Goal: Transaction & Acquisition: Purchase product/service

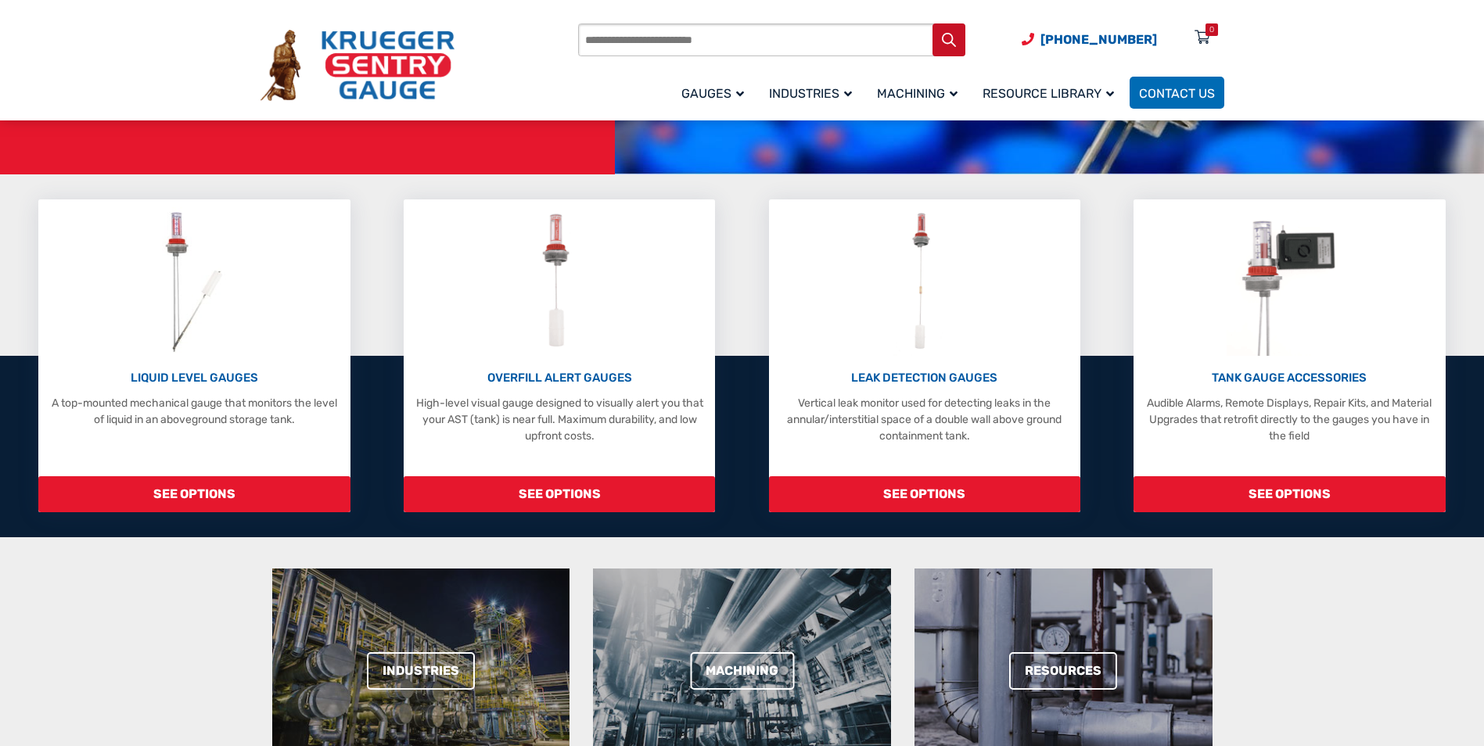
scroll to position [235, 0]
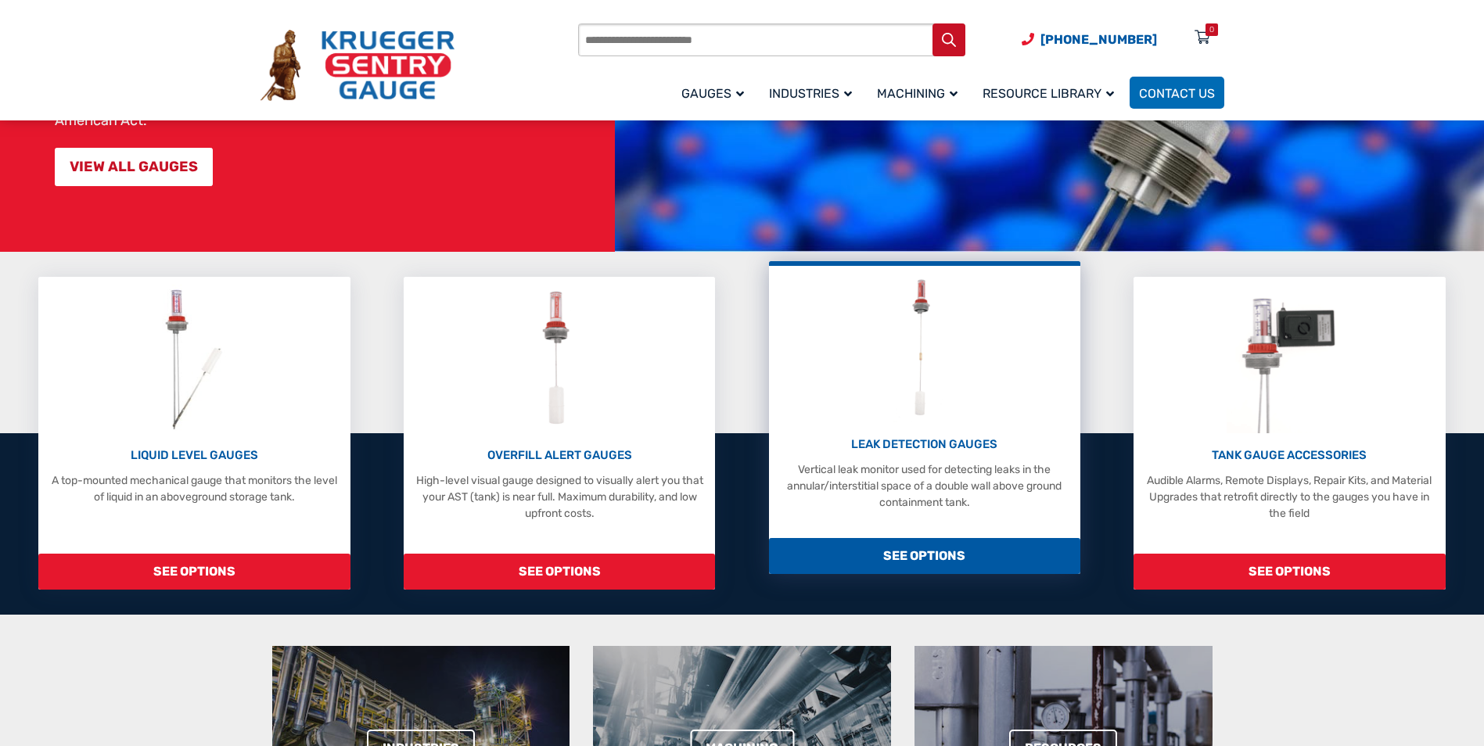
click at [945, 573] on span "SEE OPTIONS" at bounding box center [924, 556] width 311 height 36
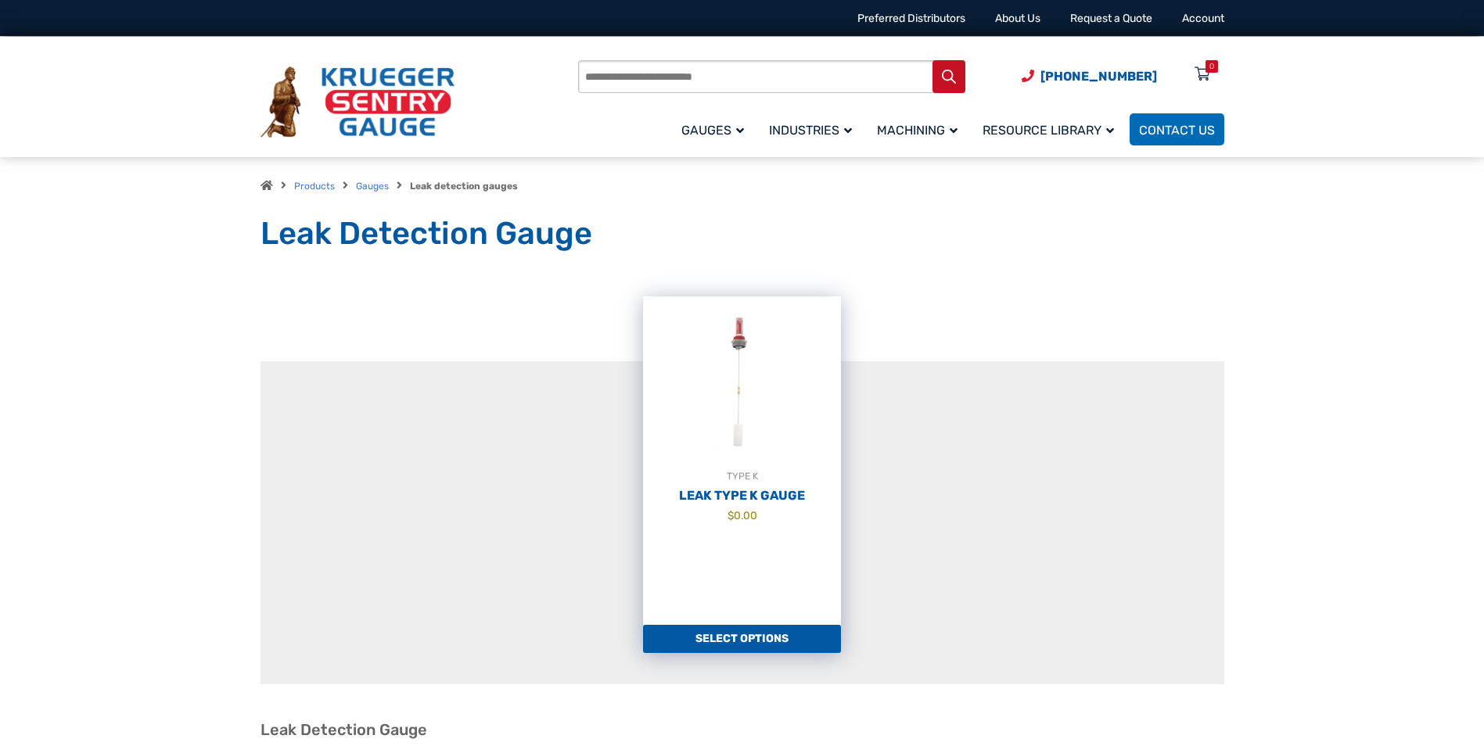
click at [745, 635] on link "Select options" at bounding box center [742, 639] width 198 height 28
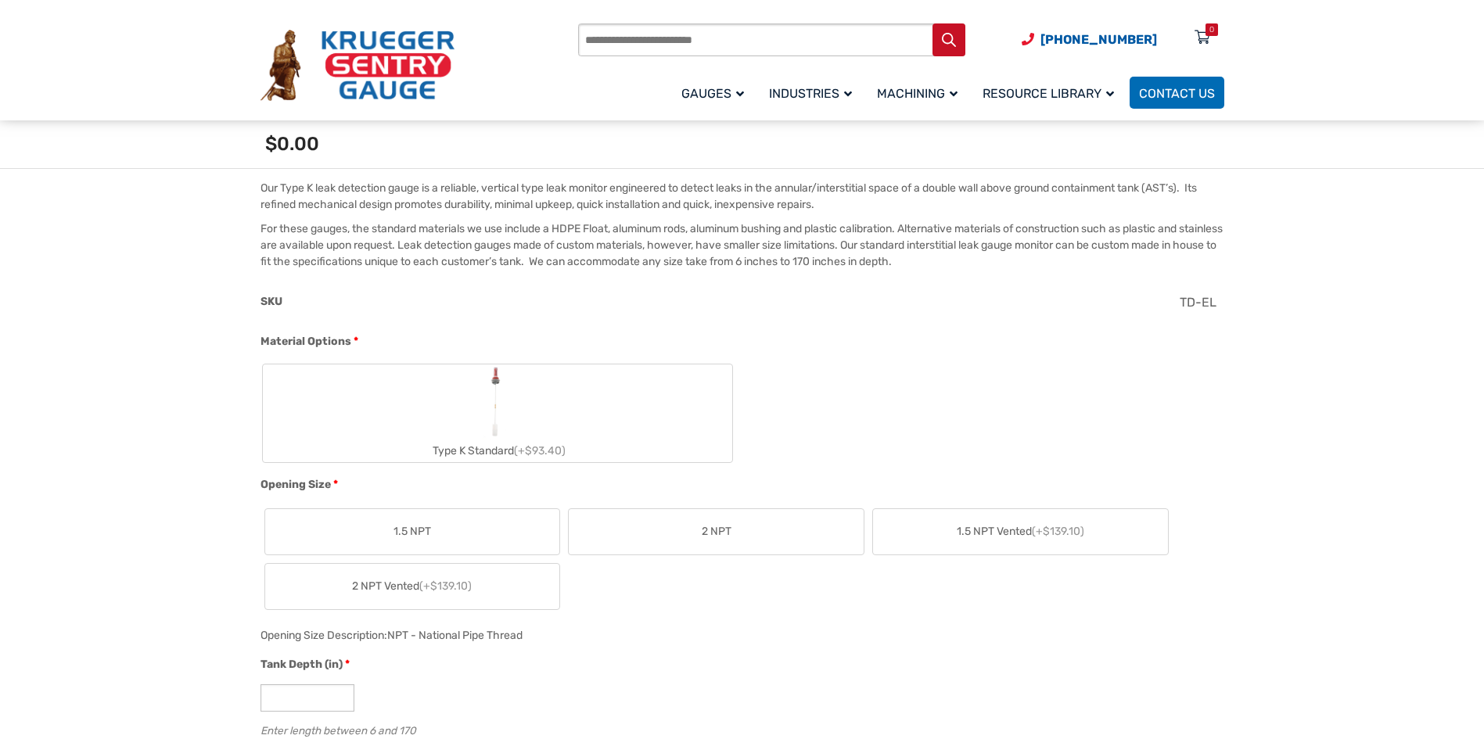
scroll to position [469, 0]
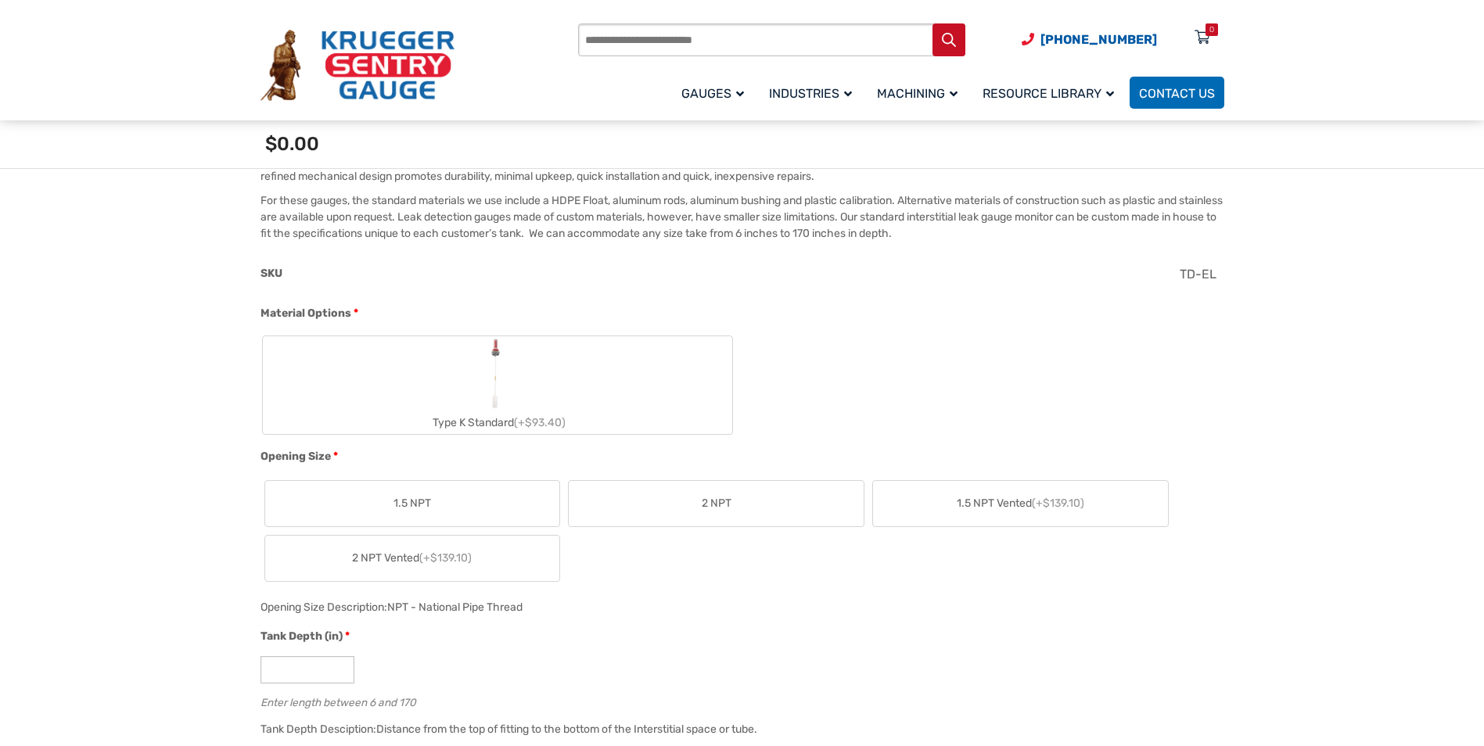
click at [717, 502] on span "2 NPT" at bounding box center [717, 503] width 30 height 16
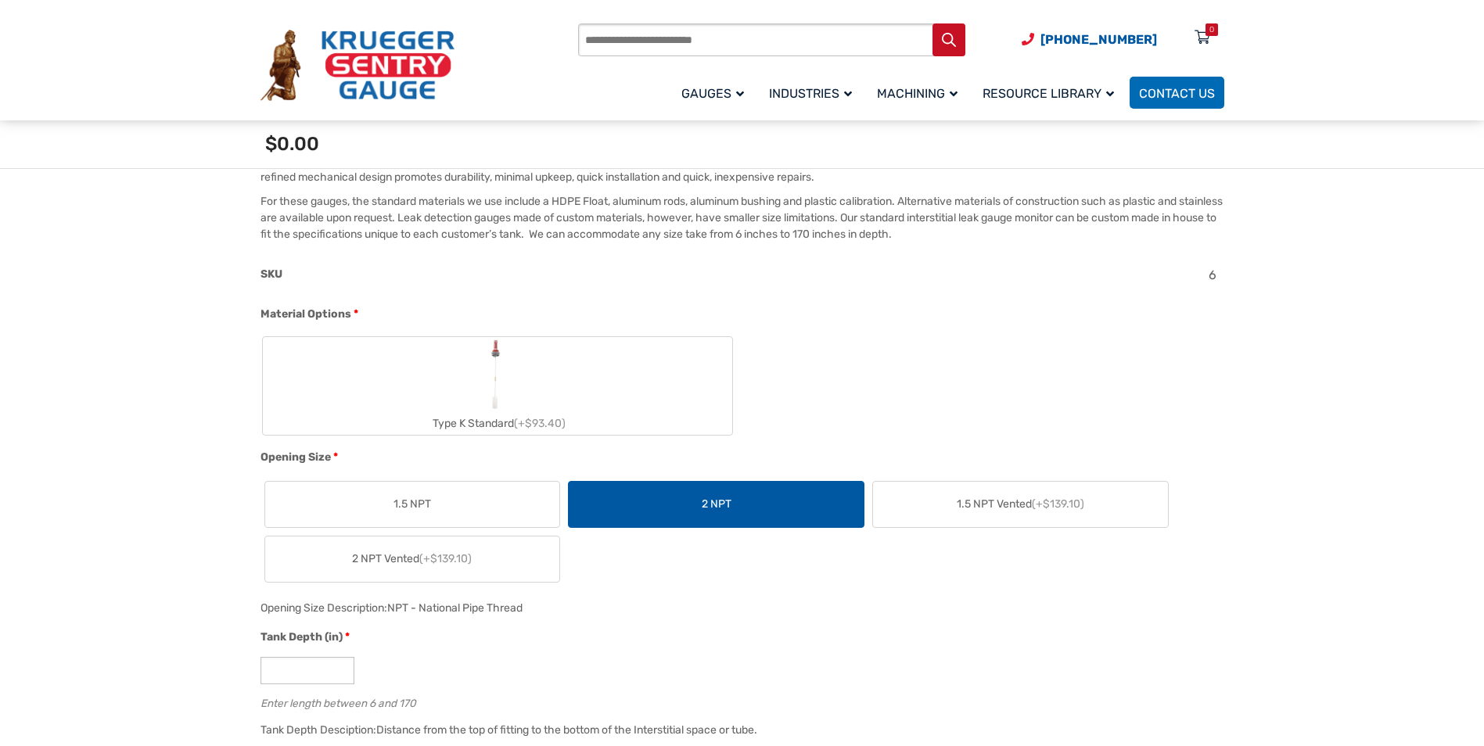
scroll to position [0, 0]
